Goal: Transaction & Acquisition: Purchase product/service

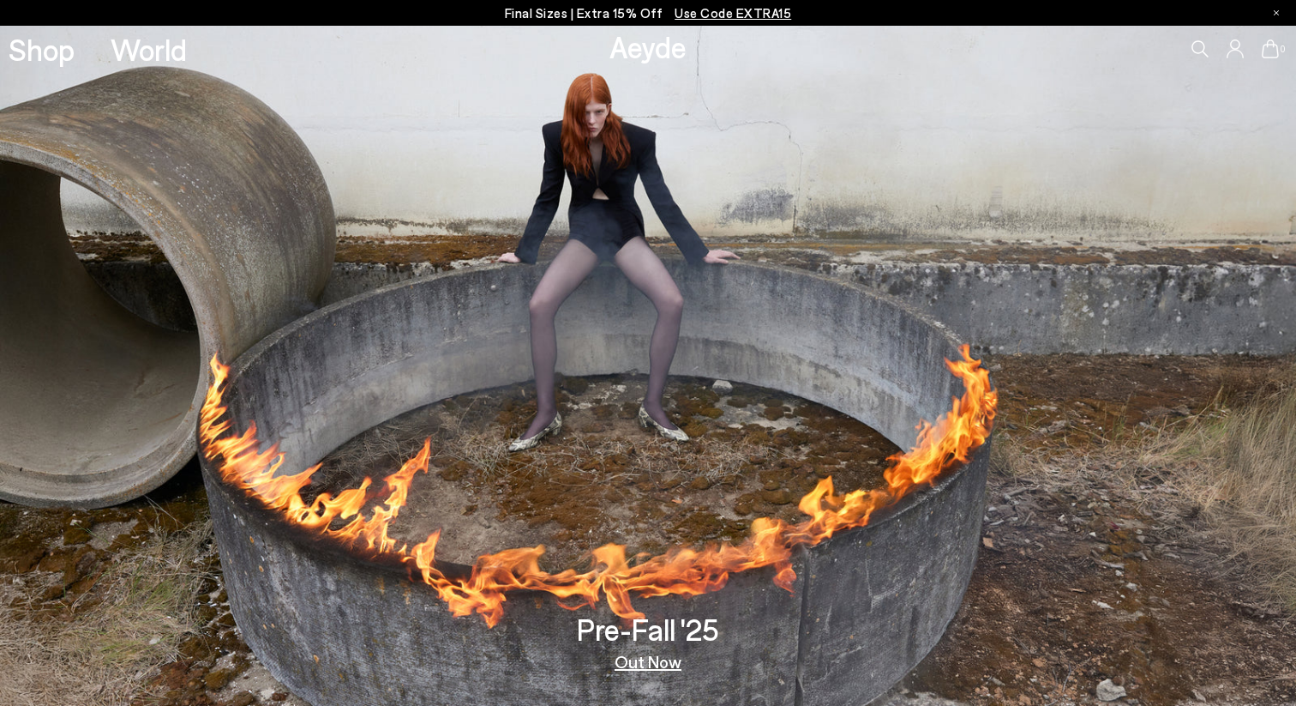
click at [544, 15] on p "Final Sizes | Extra 15% Off Use Code EXTRA15" at bounding box center [648, 13] width 287 height 21
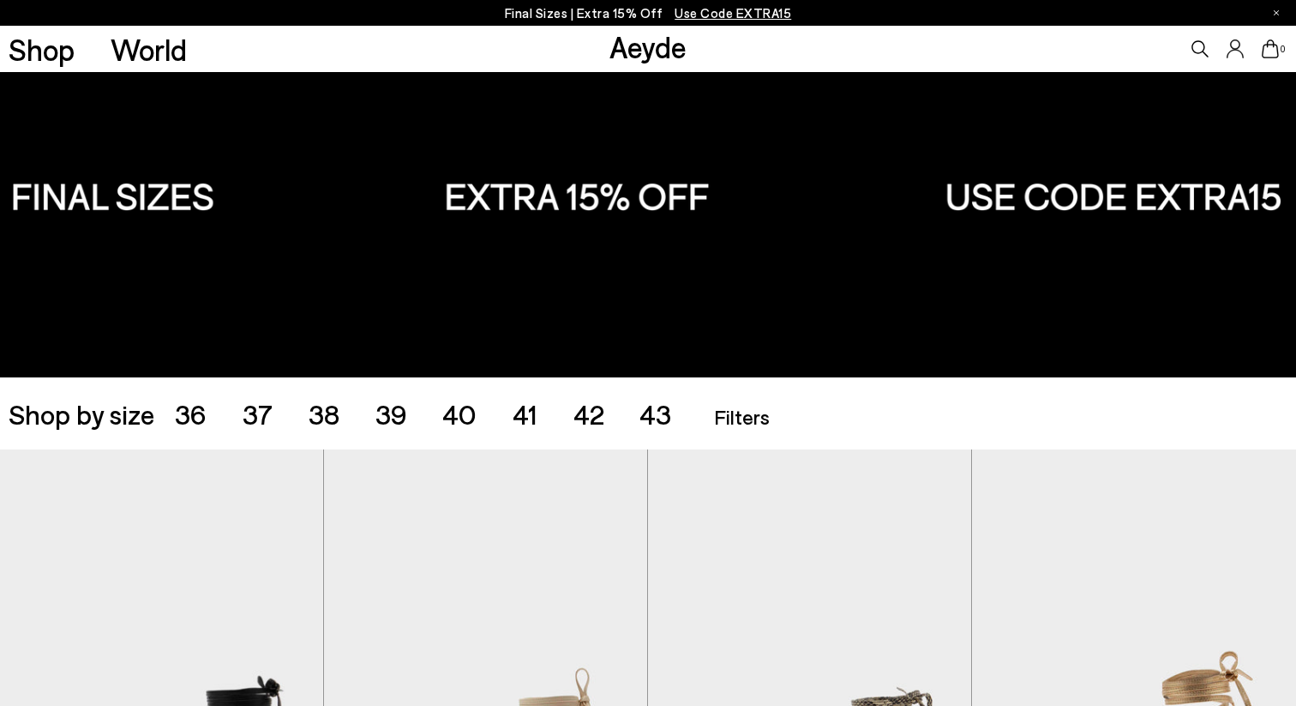
scroll to position [96, 0]
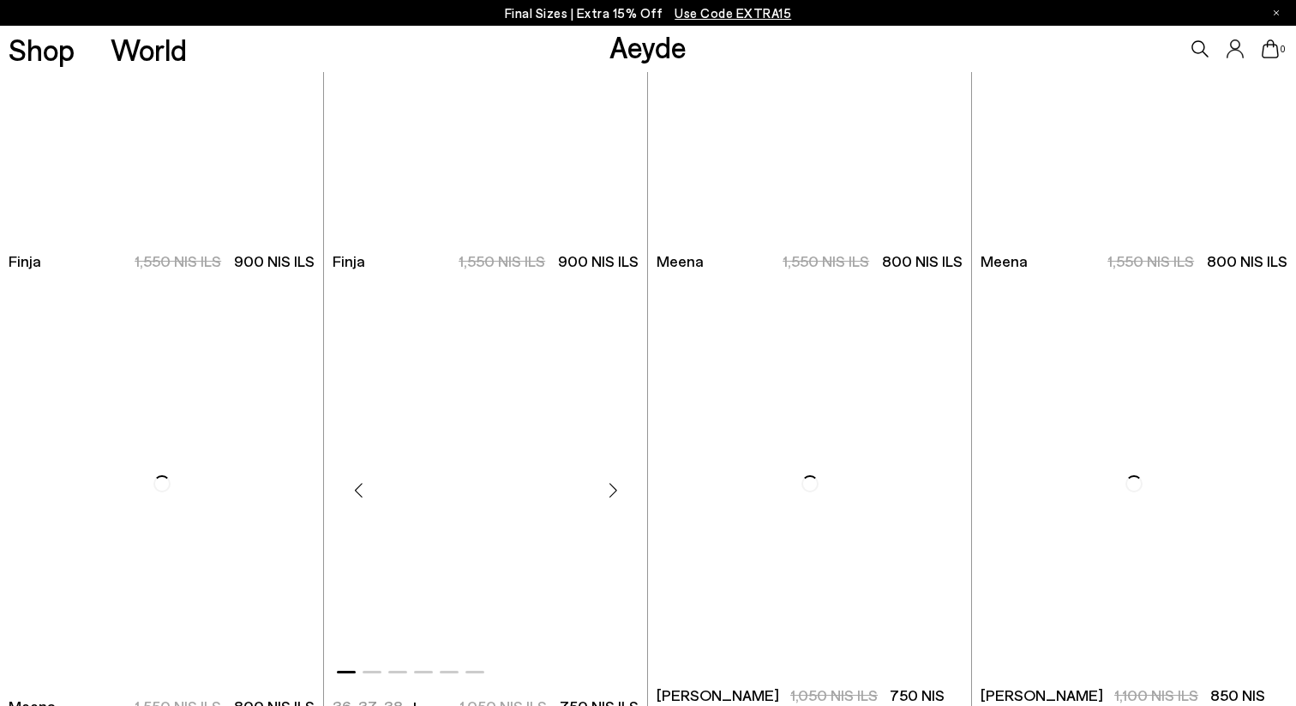
scroll to position [9117, 0]
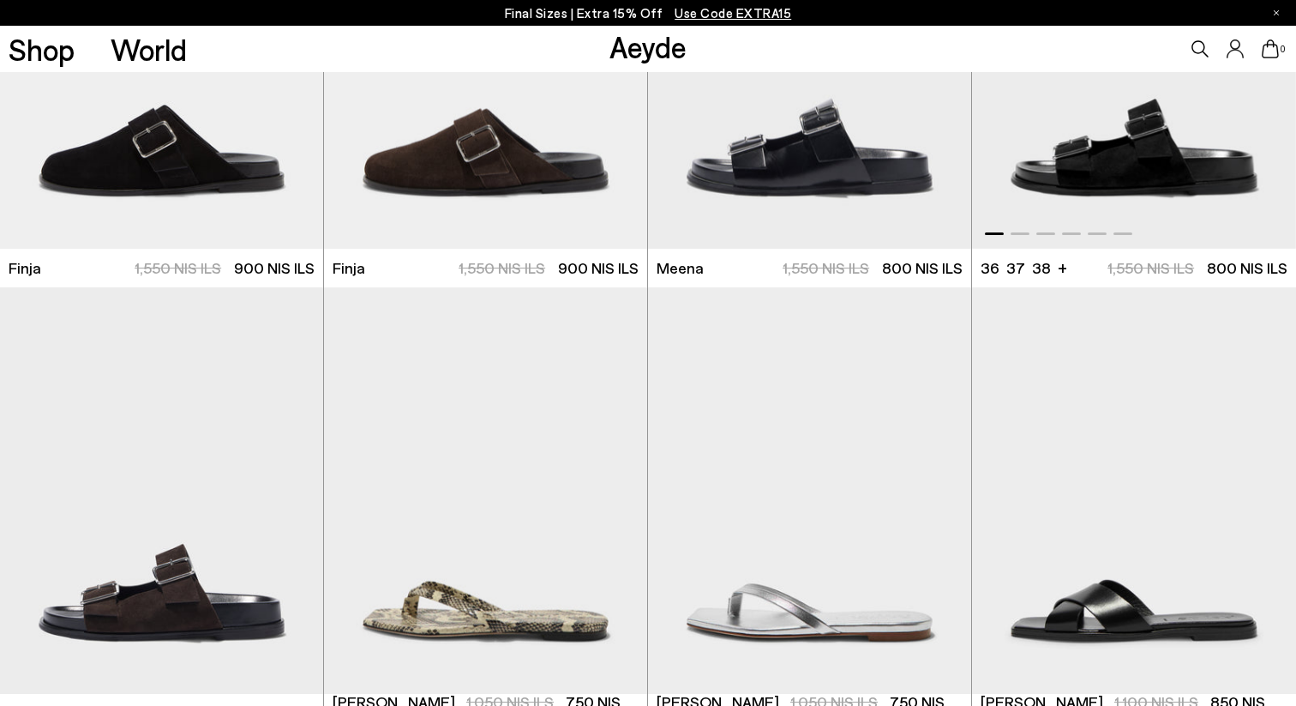
click at [1036, 174] on img "1 / 6" at bounding box center [1134, 45] width 324 height 406
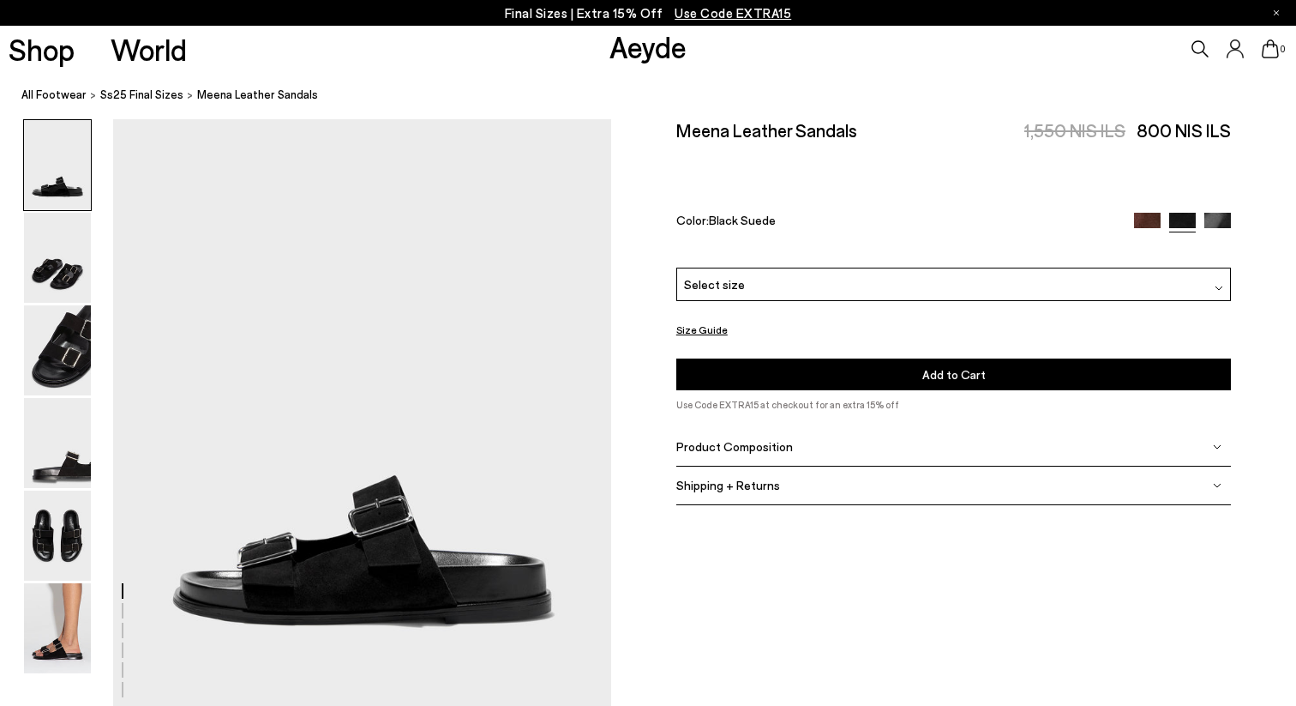
scroll to position [103, 0]
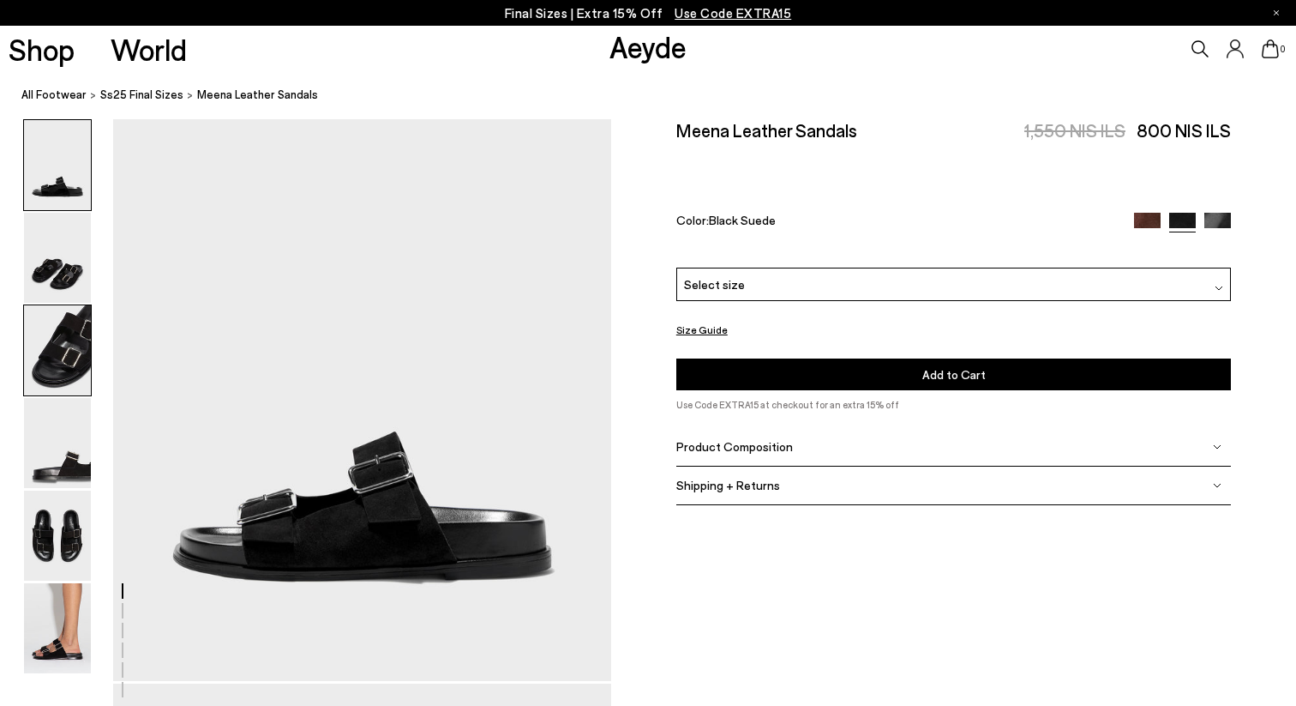
click at [62, 367] on img at bounding box center [57, 350] width 67 height 90
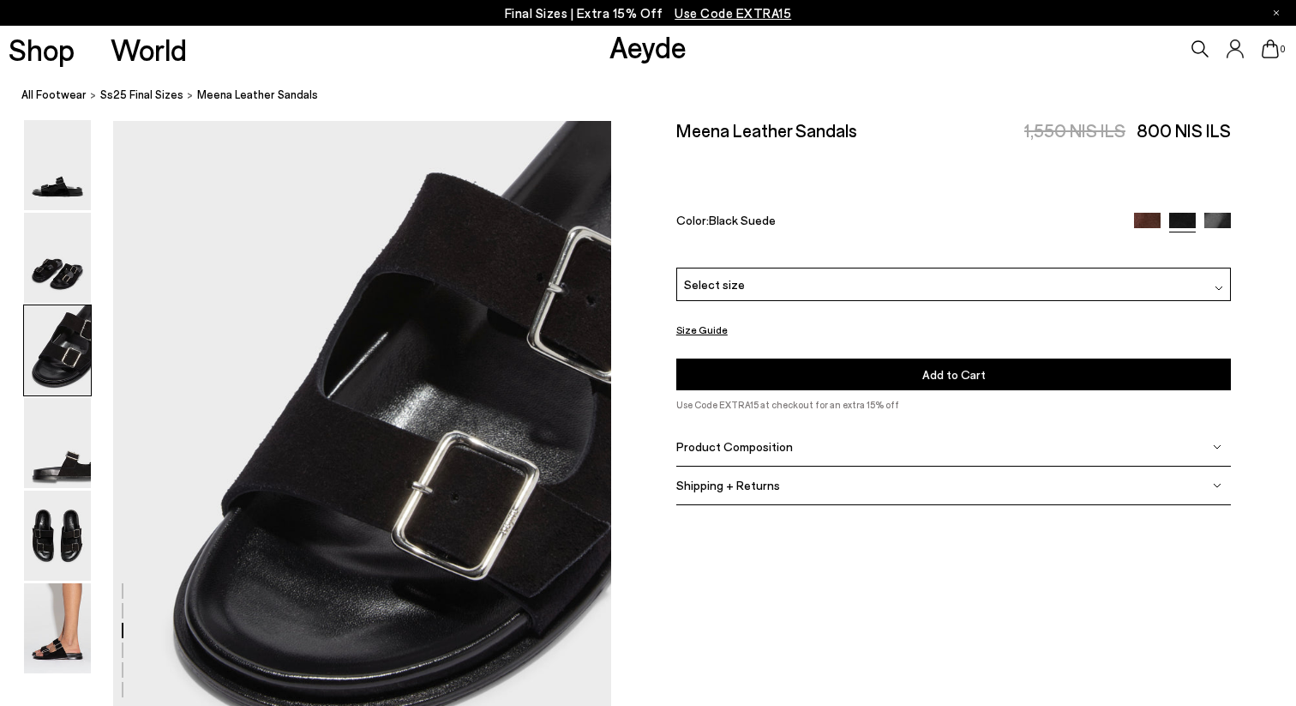
scroll to position [1336, 0]
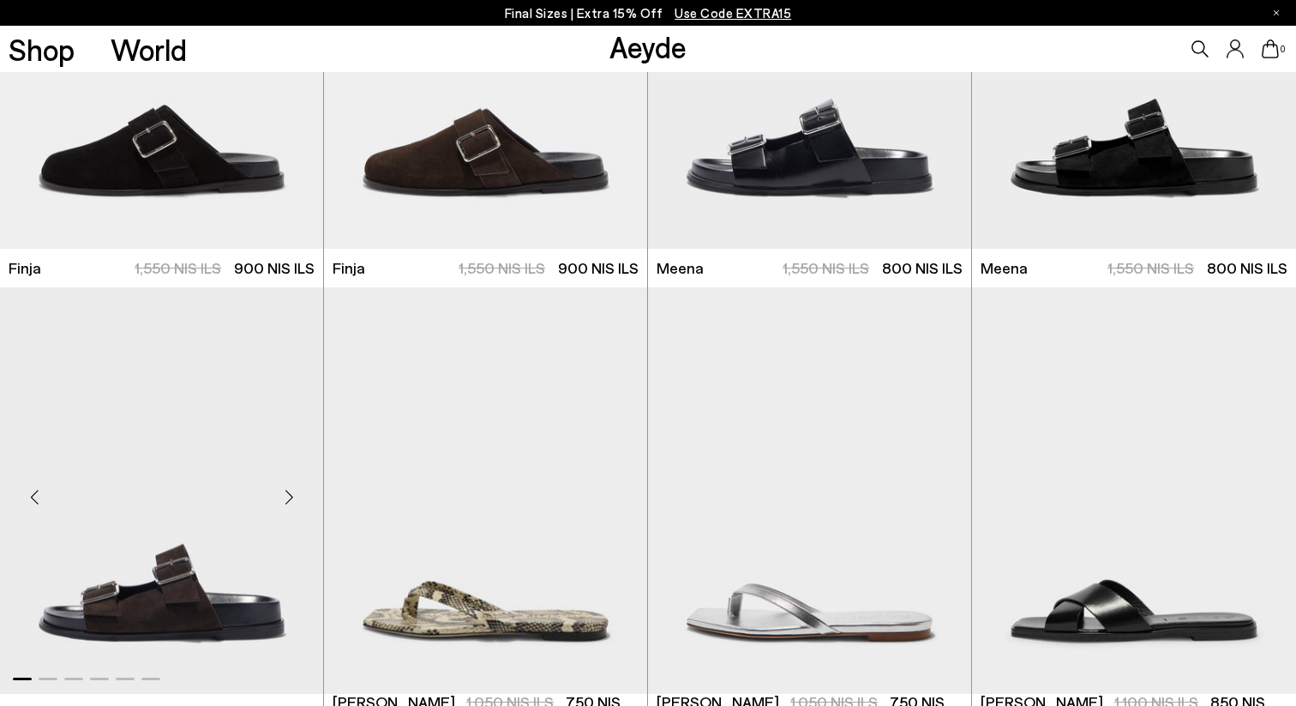
scroll to position [9117, 0]
click at [261, 561] on img "1 / 6" at bounding box center [161, 490] width 323 height 406
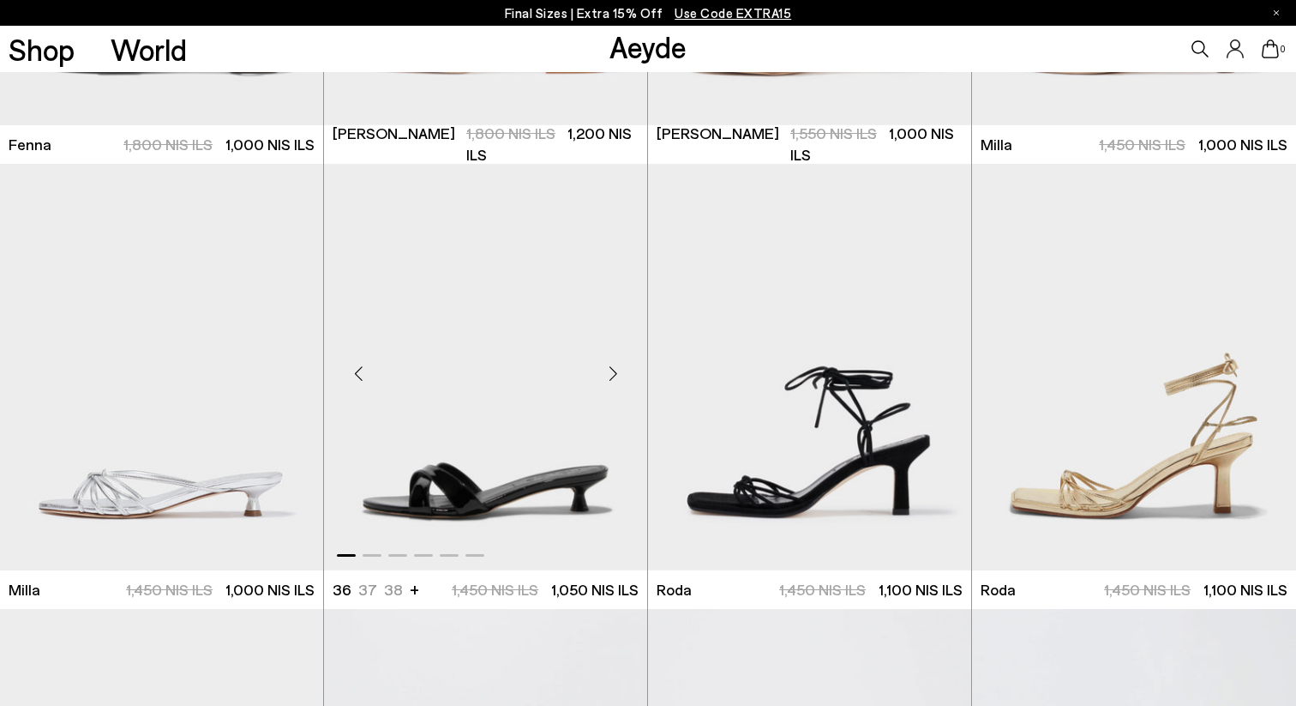
scroll to position [7042, 0]
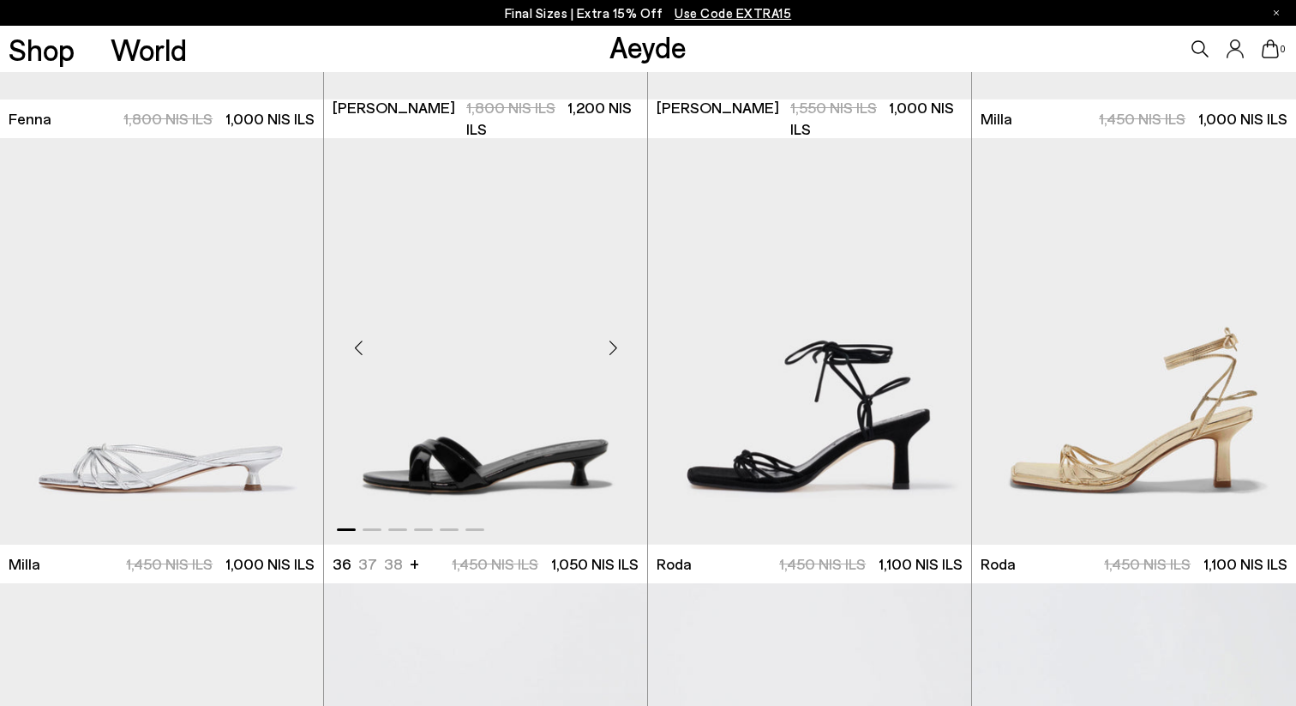
click at [511, 491] on img "1 / 6" at bounding box center [485, 341] width 323 height 406
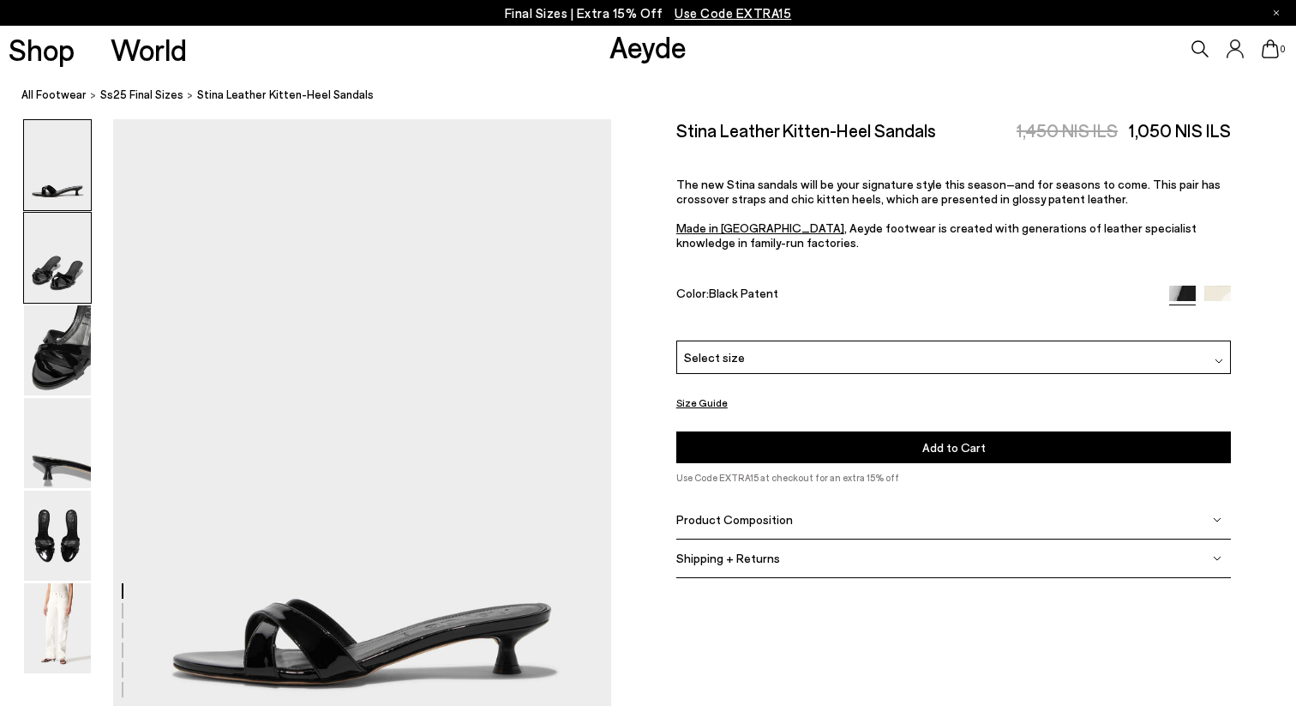
click at [43, 274] on img at bounding box center [57, 258] width 67 height 90
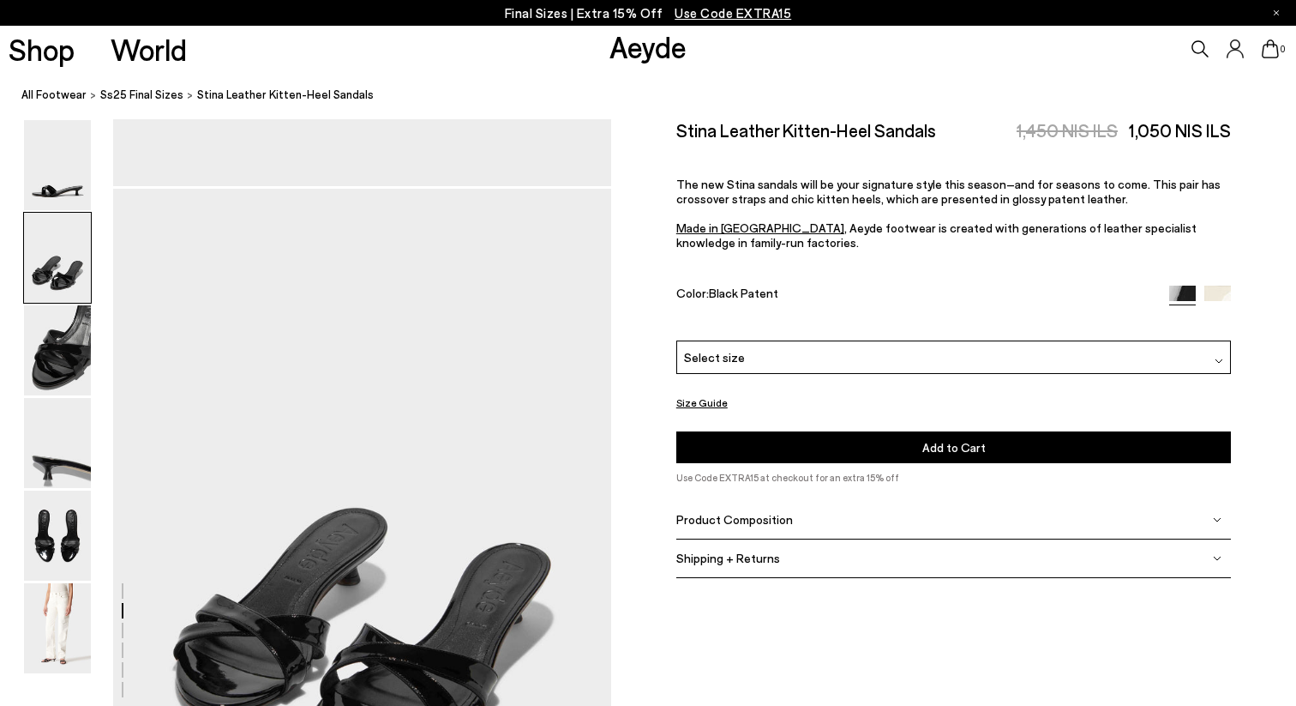
scroll to position [669, 0]
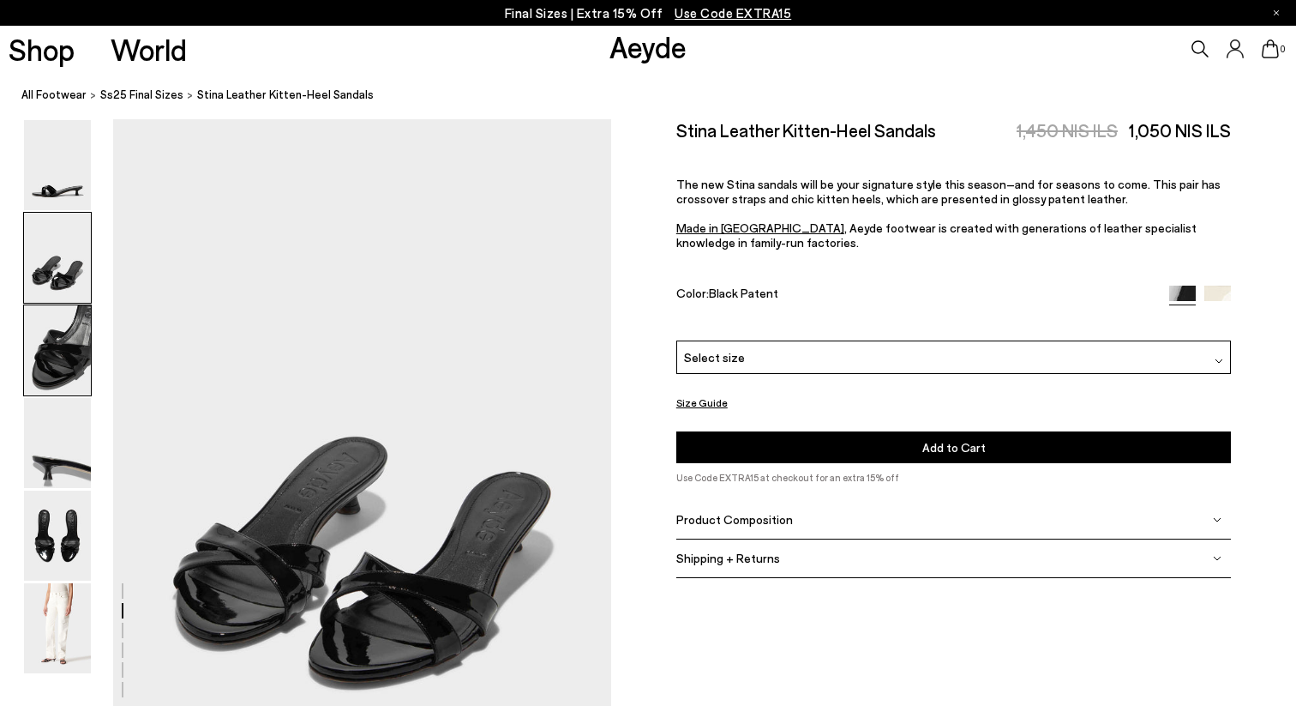
click at [65, 381] on img at bounding box center [57, 350] width 67 height 90
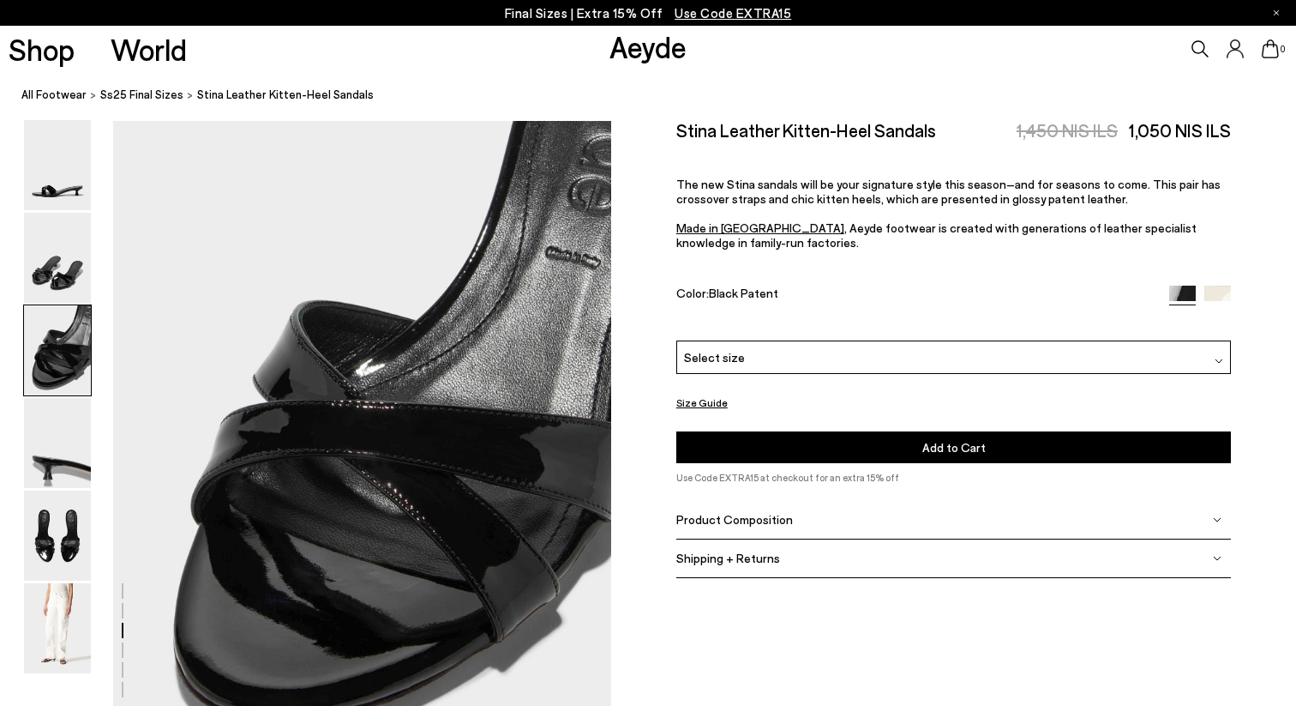
scroll to position [1336, 0]
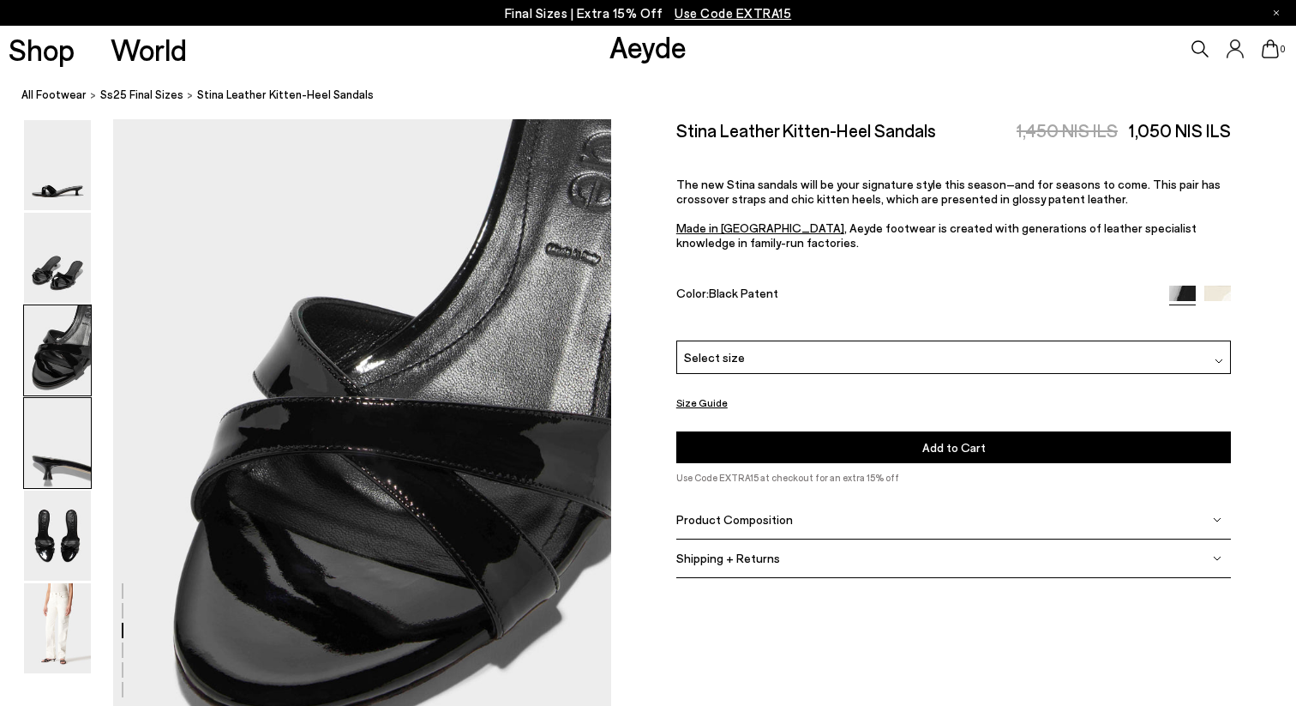
click at [41, 477] on img at bounding box center [57, 443] width 67 height 90
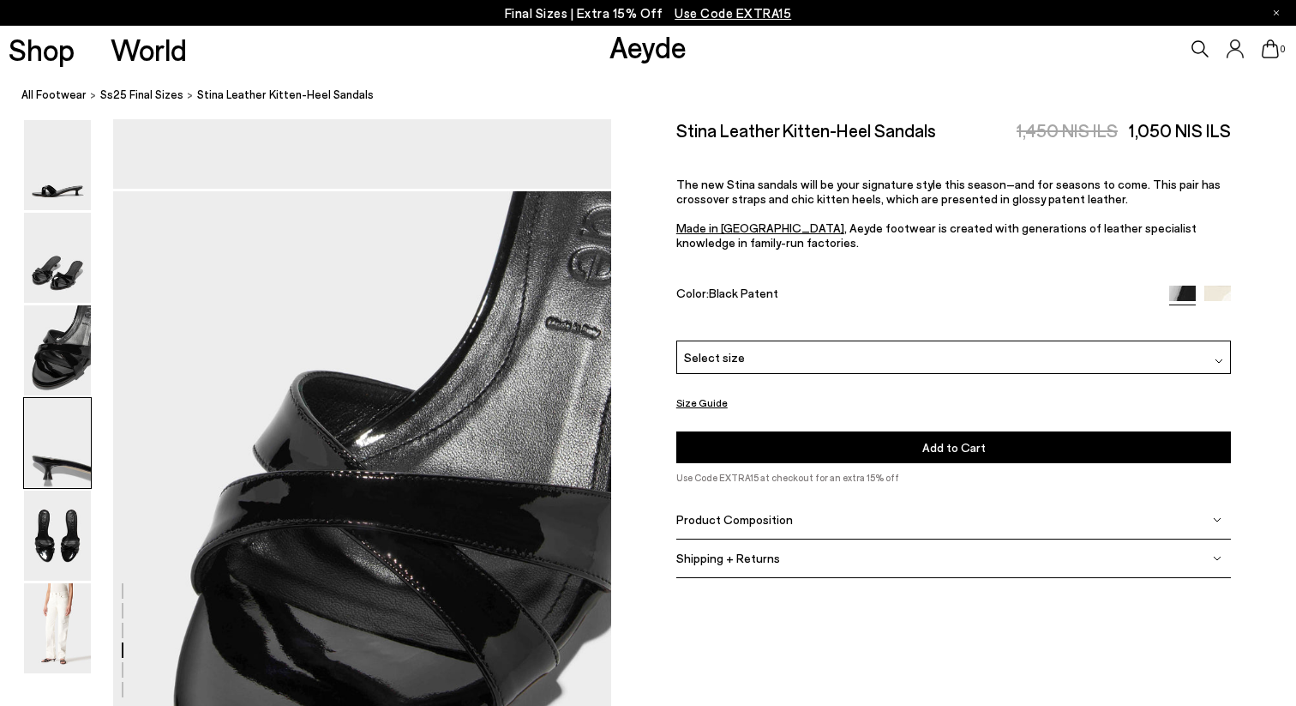
scroll to position [375, 0]
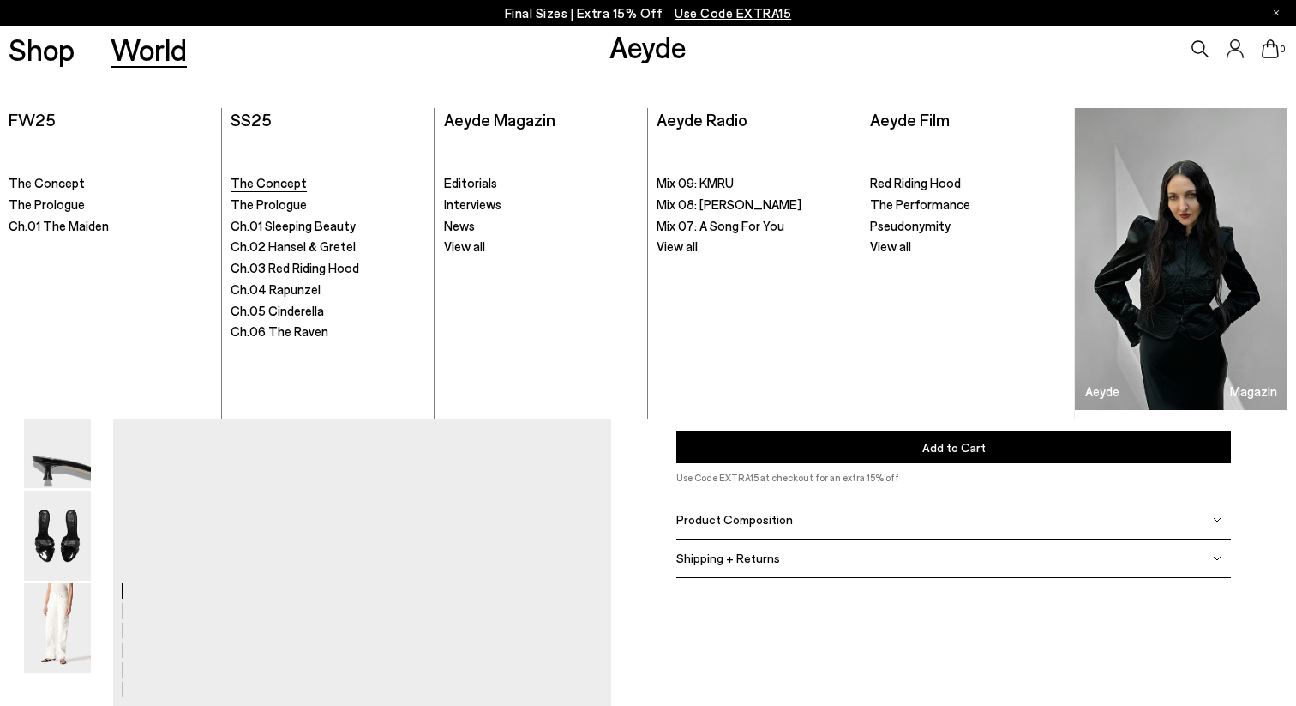
click at [268, 184] on span "The Concept" at bounding box center [269, 182] width 76 height 15
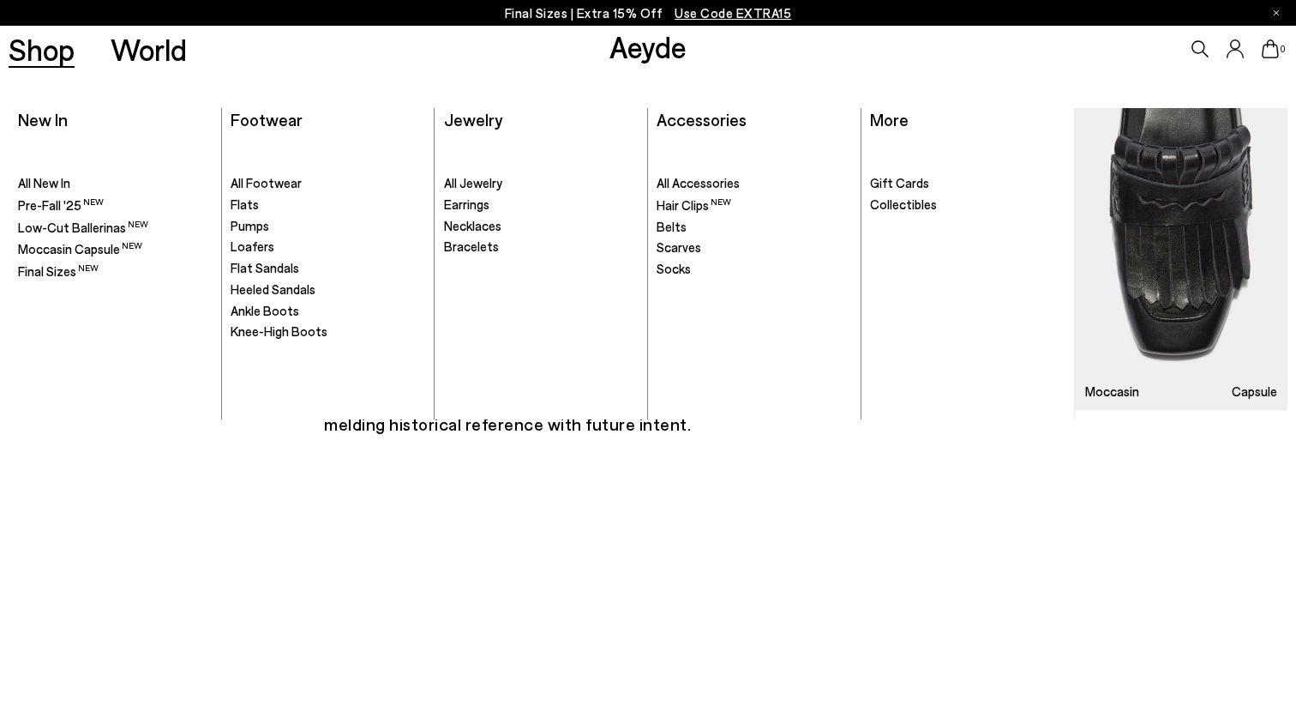
click at [50, 44] on link "Shop" at bounding box center [42, 49] width 66 height 30
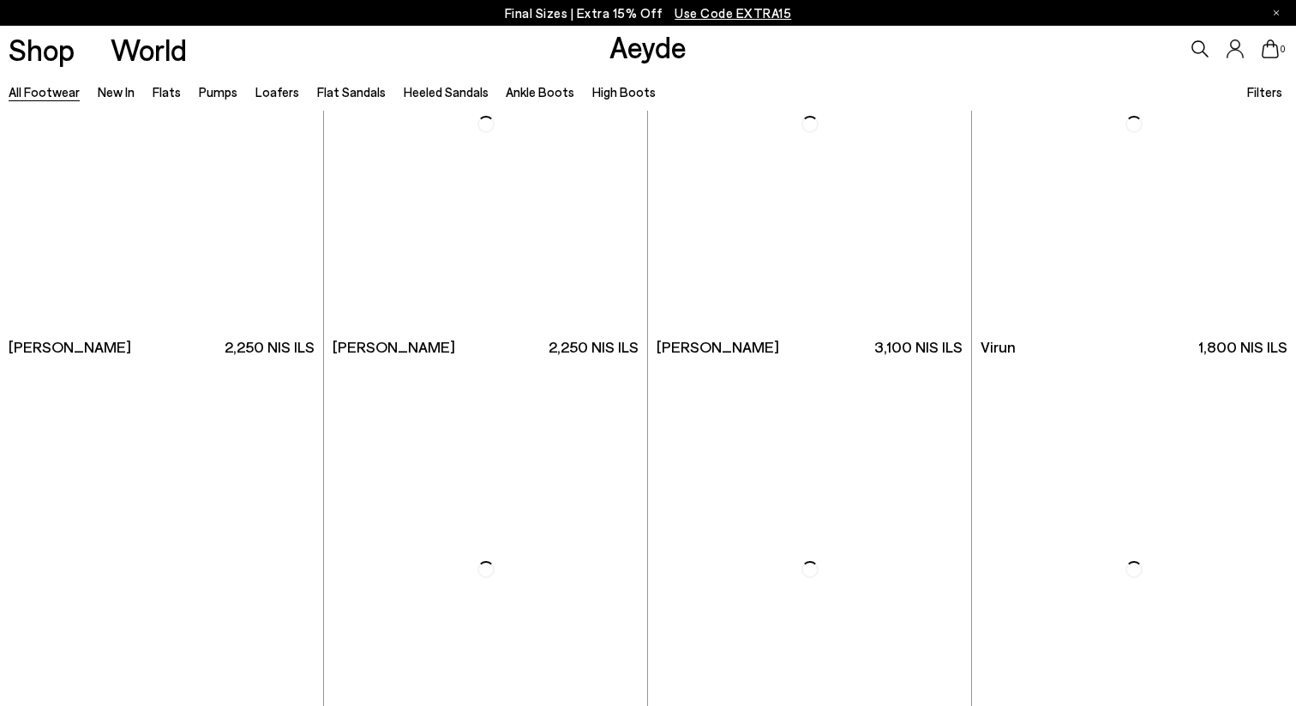
scroll to position [5517, 0]
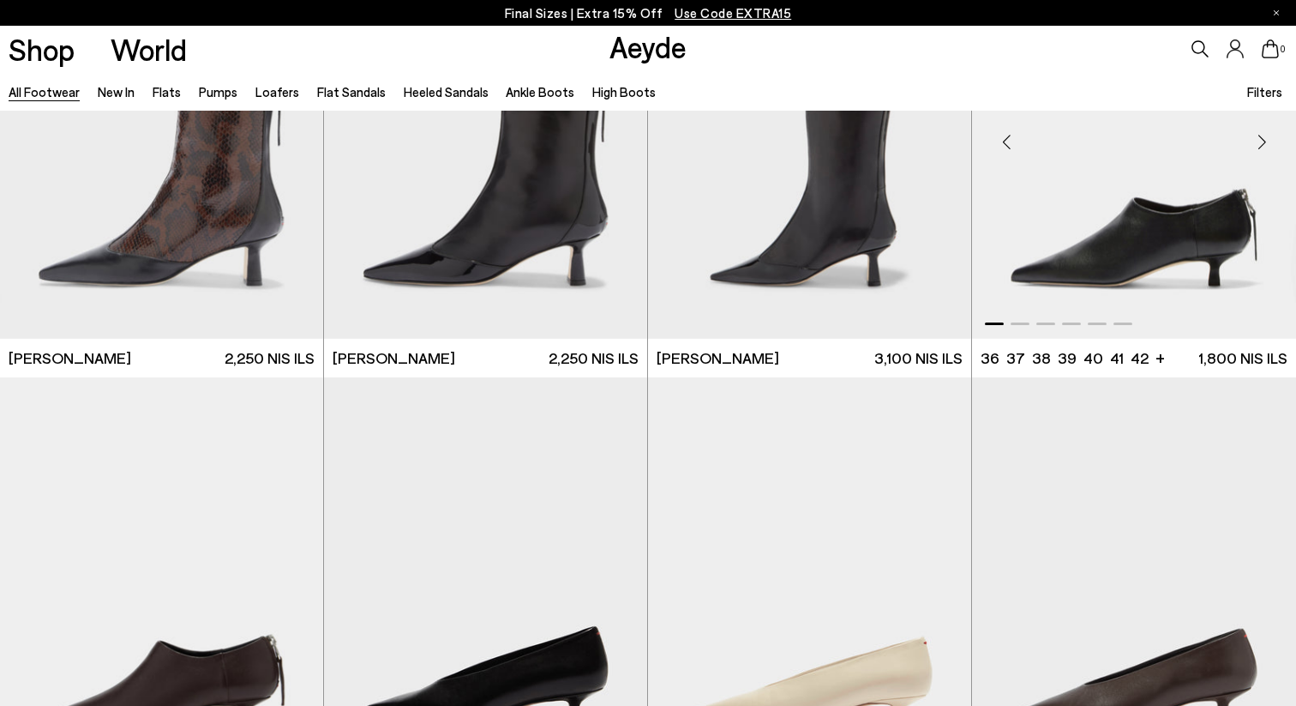
click at [1120, 221] on img "1 / 6" at bounding box center [1134, 135] width 324 height 406
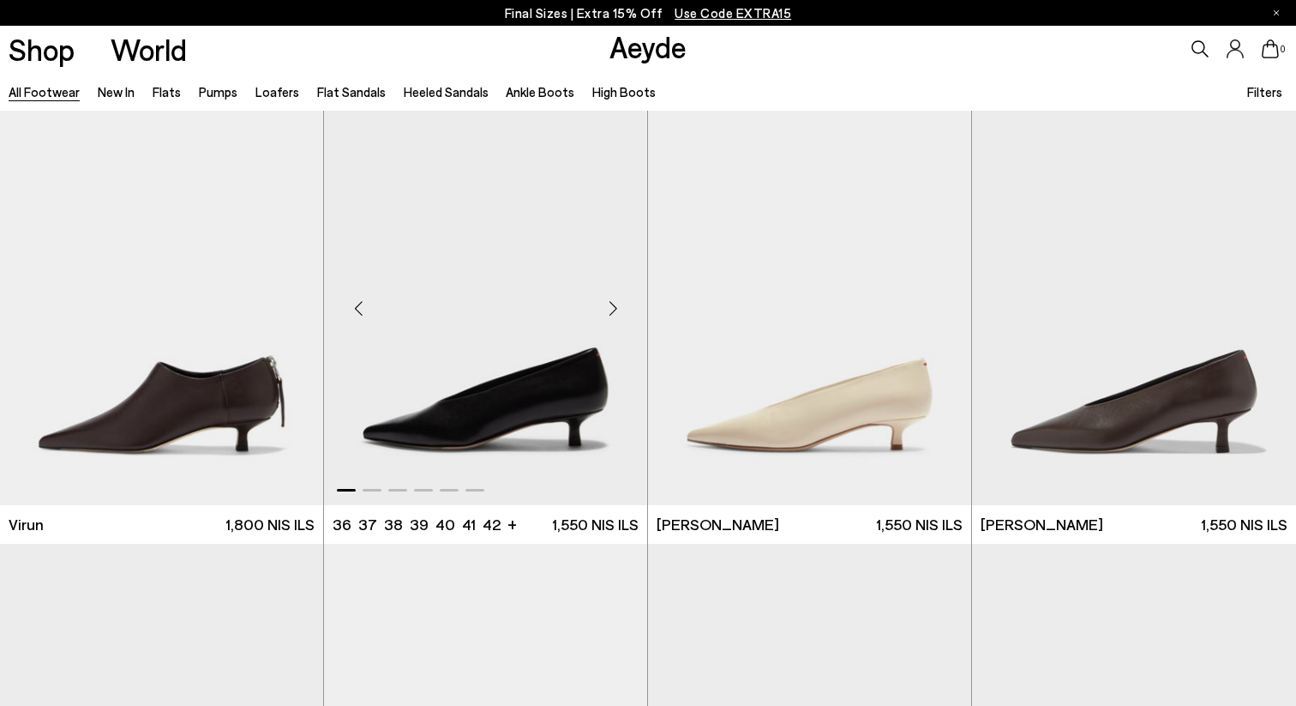
scroll to position [5794, 0]
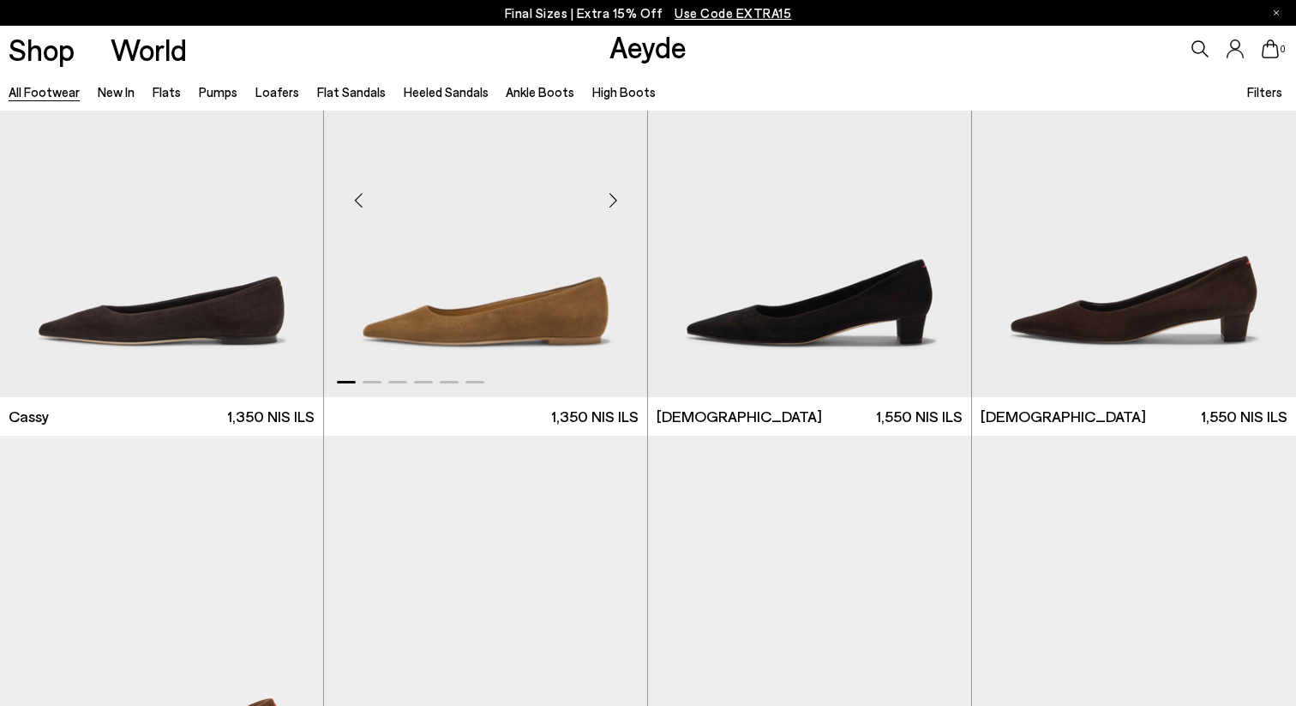
scroll to position [7203, 0]
